Goal: Task Accomplishment & Management: Use online tool/utility

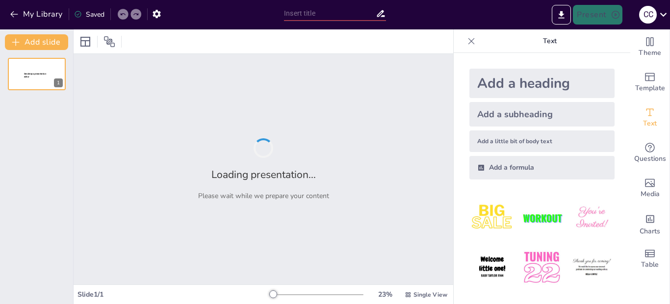
type input "Seguros de Accidentes Personales: Tu Respaldo Financiero ante lo Imprevisto"
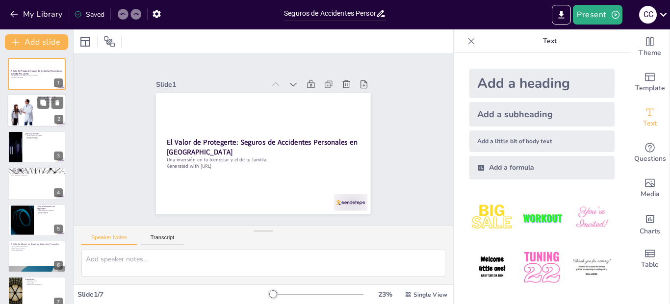
click at [32, 104] on div at bounding box center [22, 111] width 24 height 42
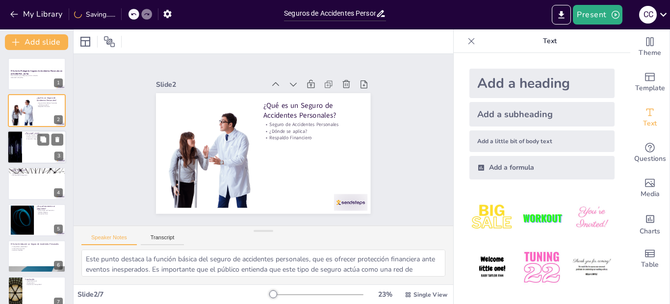
click at [19, 132] on div at bounding box center [14, 146] width 59 height 33
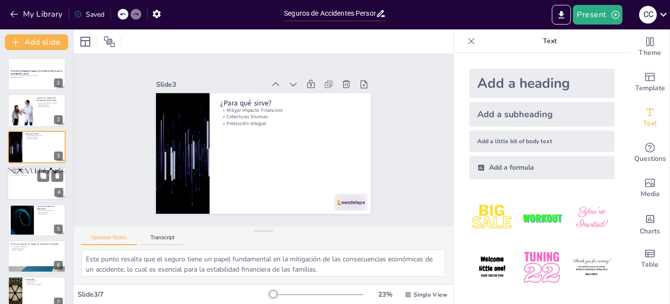
click at [25, 192] on div at bounding box center [36, 183] width 59 height 33
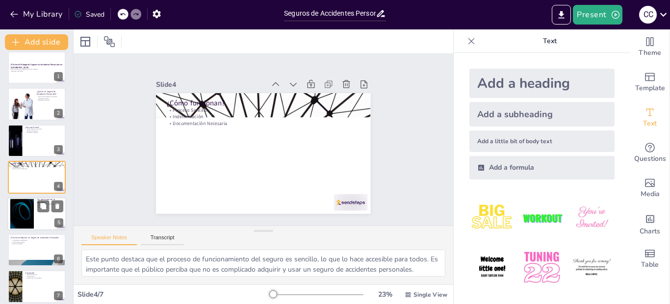
click at [23, 212] on div at bounding box center [22, 214] width 53 height 30
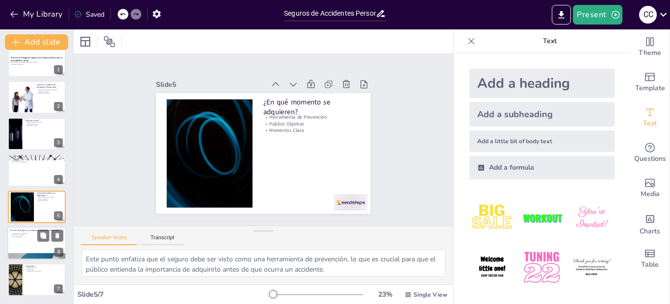
click at [14, 238] on div at bounding box center [36, 243] width 59 height 33
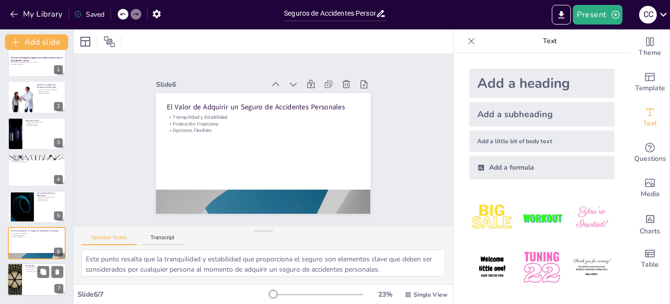
click at [30, 276] on div at bounding box center [36, 279] width 59 height 33
type textarea "Este punto enfatiza que contar con un seguro de accidentes personales es una ne…"
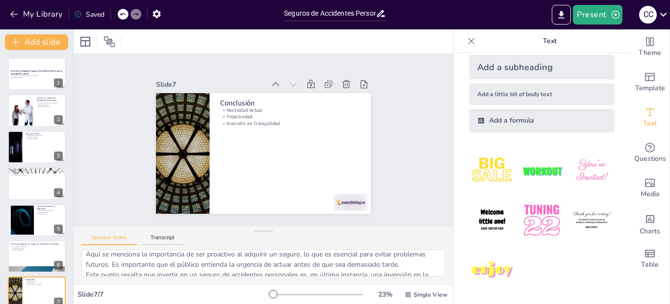
scroll to position [0, 0]
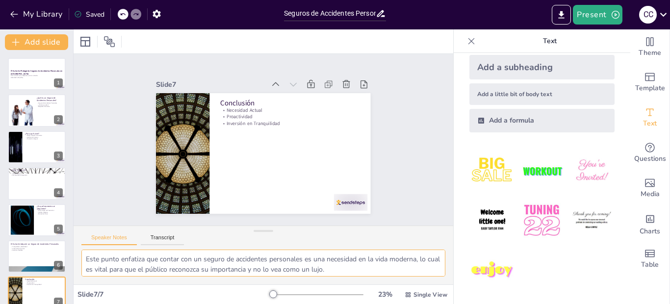
click at [321, 265] on textarea "Este punto enfatiza que contar con un seguro de accidentes personales es una ne…" at bounding box center [263, 263] width 364 height 27
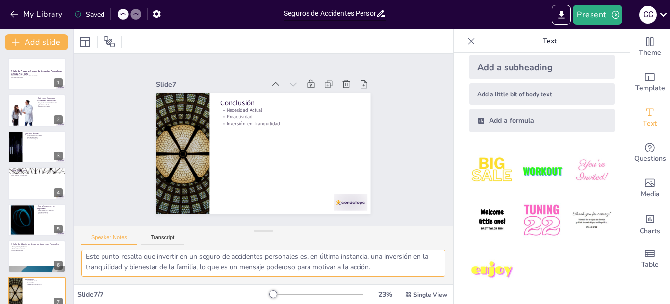
scroll to position [54, 0]
click at [164, 239] on button "Transcript" at bounding box center [163, 239] width 44 height 11
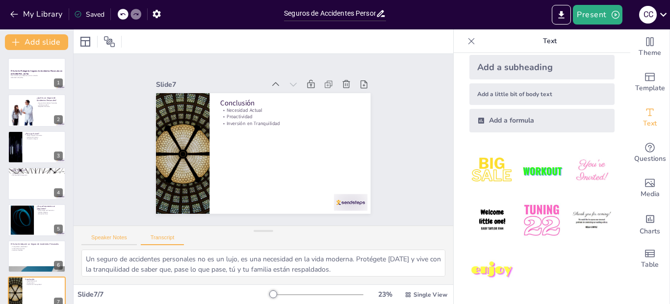
click at [120, 240] on button "Speaker Notes" at bounding box center [108, 239] width 55 height 11
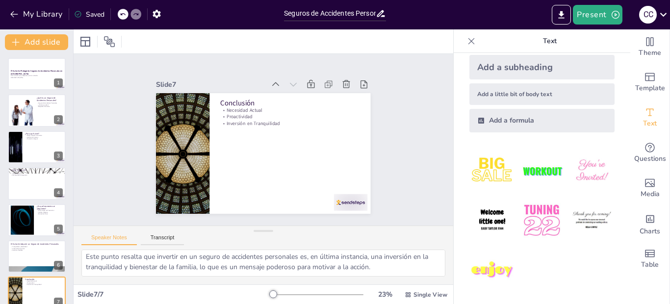
drag, startPoint x: 258, startPoint y: 292, endPoint x: 307, endPoint y: 299, distance: 49.0
click at [308, 299] on div "Slide 7 / 7 23 % Single View" at bounding box center [264, 295] width 380 height 16
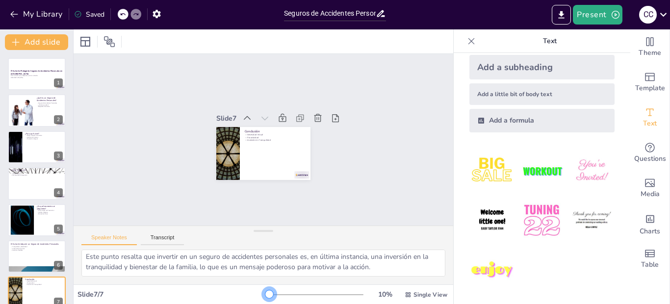
click at [265, 293] on div at bounding box center [269, 294] width 8 height 8
click at [32, 72] on strong "El Valor de Protegerte: Seguros de Accidentes Personales en [GEOGRAPHIC_DATA]" at bounding box center [36, 72] width 52 height 5
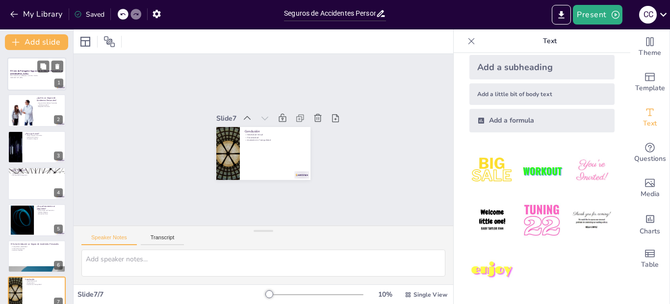
scroll to position [0, 0]
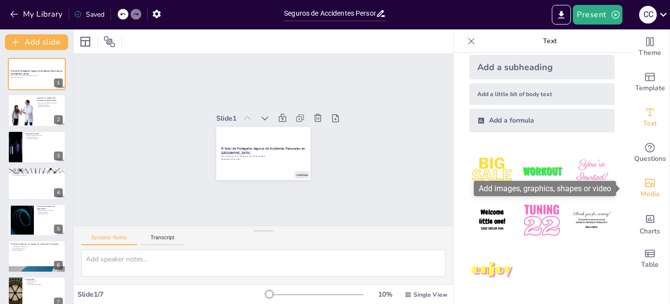
click at [644, 180] on icon "Add images, graphics, shapes or video" at bounding box center [650, 183] width 12 height 12
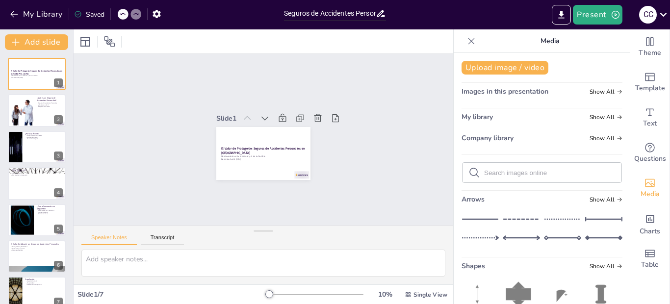
click at [343, 174] on div "Slide 1 El Valor de Protegerte: Seguros de Accidentes Personales en [GEOGRAPHIC…" at bounding box center [263, 139] width 311 height 416
click at [466, 37] on icon at bounding box center [471, 41] width 10 height 10
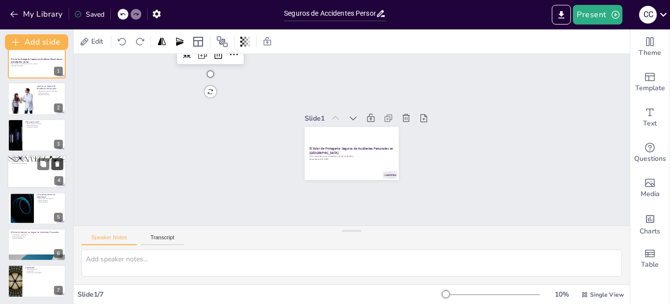
scroll to position [13, 0]
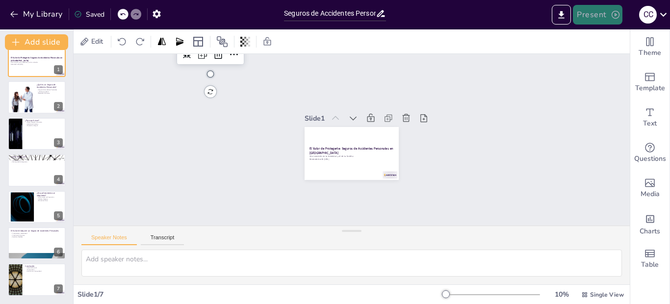
click at [583, 11] on button "Present" at bounding box center [597, 15] width 49 height 20
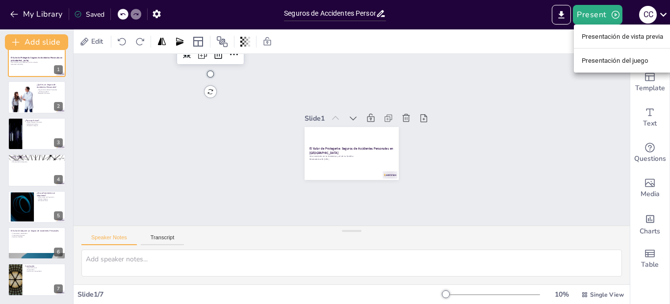
drag, startPoint x: 604, startPoint y: 33, endPoint x: 526, endPoint y: 48, distance: 78.8
click at [602, 34] on font "Presentación de vista previa" at bounding box center [623, 36] width 82 height 7
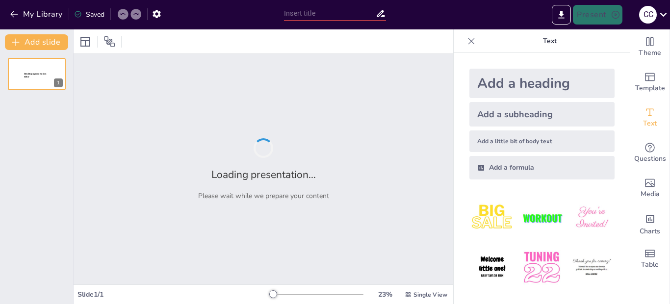
type input "Seguros de Accidentes Personales: Tu Respaldo Financiero ante lo Imprevisto"
